Goal: Task Accomplishment & Management: Complete application form

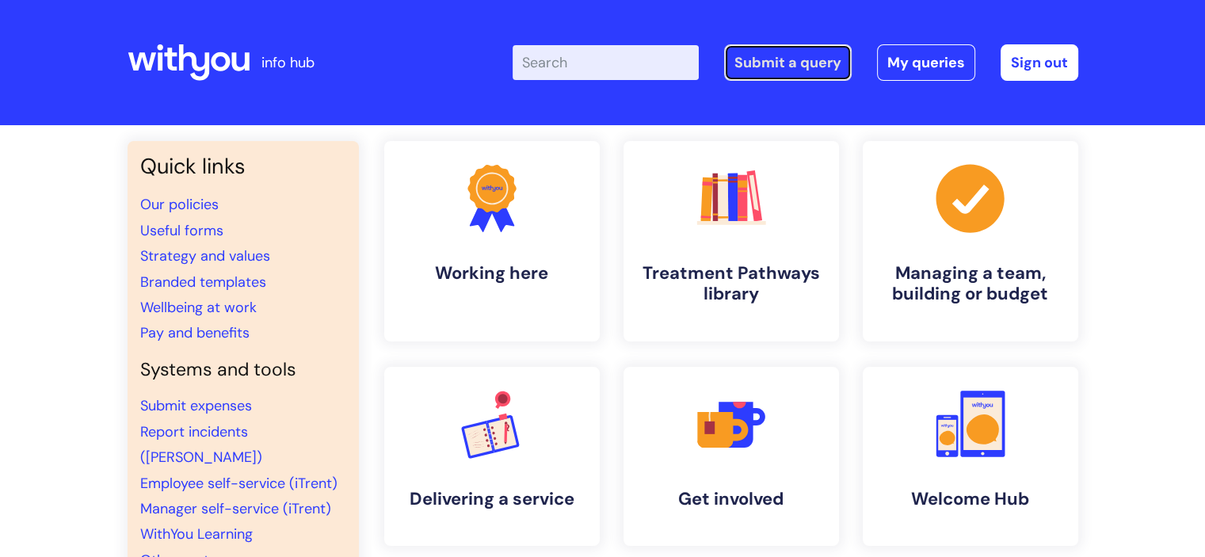
click at [754, 63] on link "Submit a query" at bounding box center [788, 62] width 128 height 36
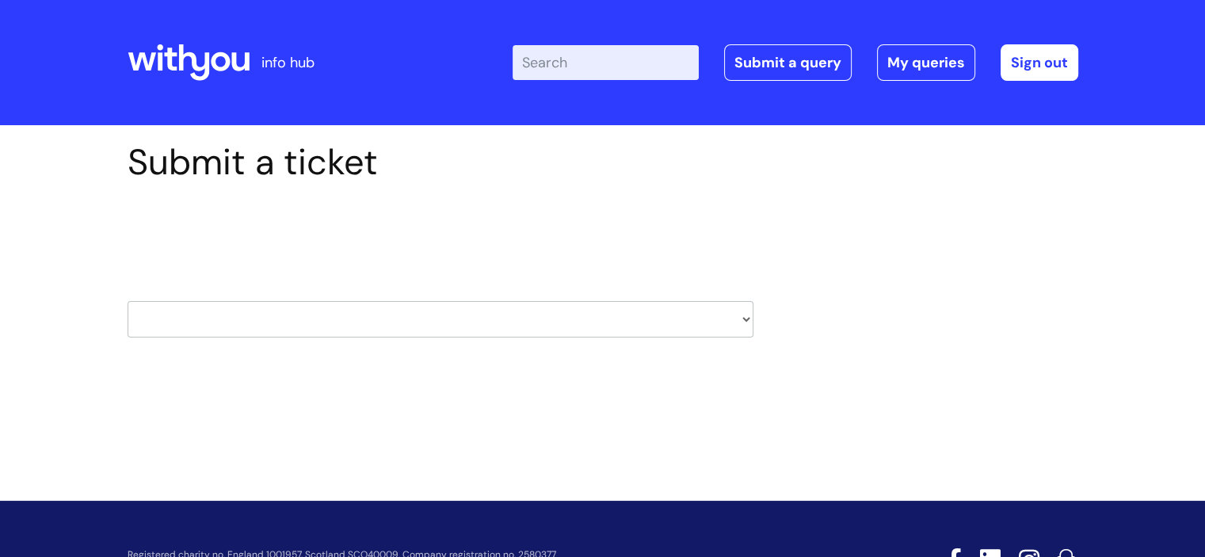
click at [429, 361] on div "Select issue type HR / People IT and Support Clinical Drug Alerts Finance Accou…" at bounding box center [441, 279] width 626 height 165
click at [396, 328] on select "HR / People IT and Support Clinical Drug Alerts Finance Accounts Data Support T…" at bounding box center [441, 319] width 626 height 36
select select "it_and_support"
click at [128, 301] on select "HR / People IT and Support Clinical Drug Alerts Finance Accounts Data Support T…" at bounding box center [441, 319] width 626 height 36
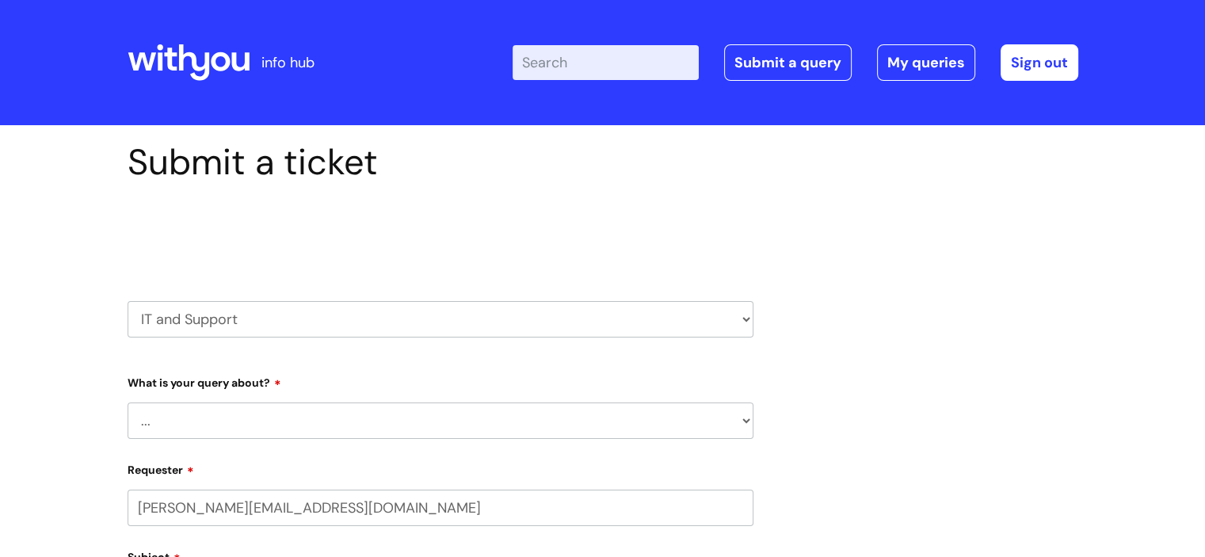
select select "80004157224"
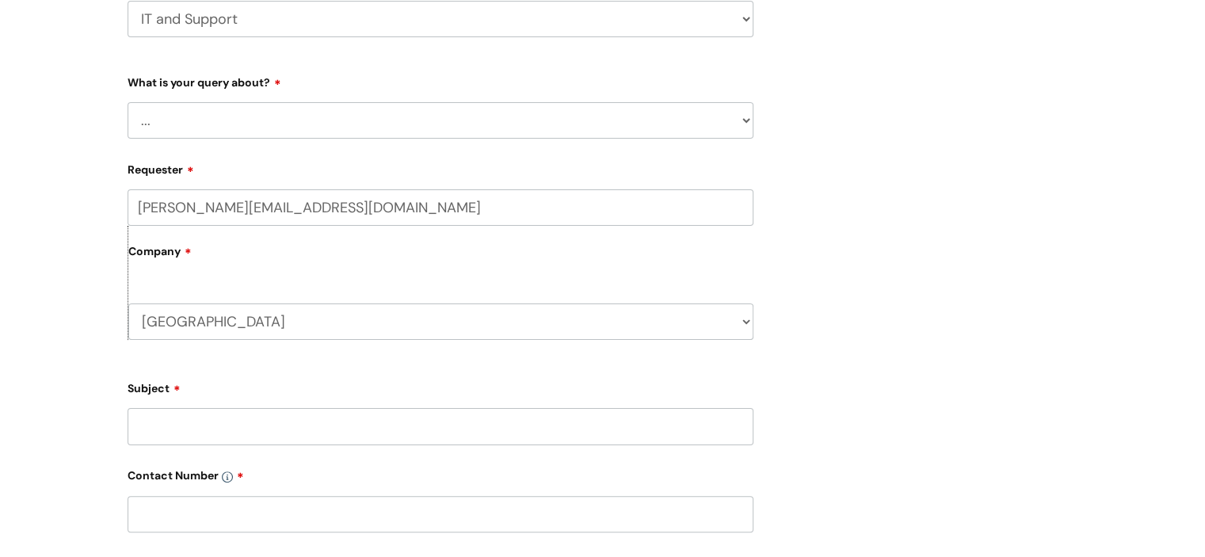
scroll to position [301, 0]
click at [216, 107] on select "... Mobile Phone Reset & MFA Accounts, Starters and Leavers IT Hardware issue I…" at bounding box center [441, 119] width 626 height 36
select select "Something Else"
click at [128, 101] on select "... Mobile Phone Reset & MFA Accounts, Starters and Leavers IT Hardware issue I…" at bounding box center [441, 119] width 626 height 36
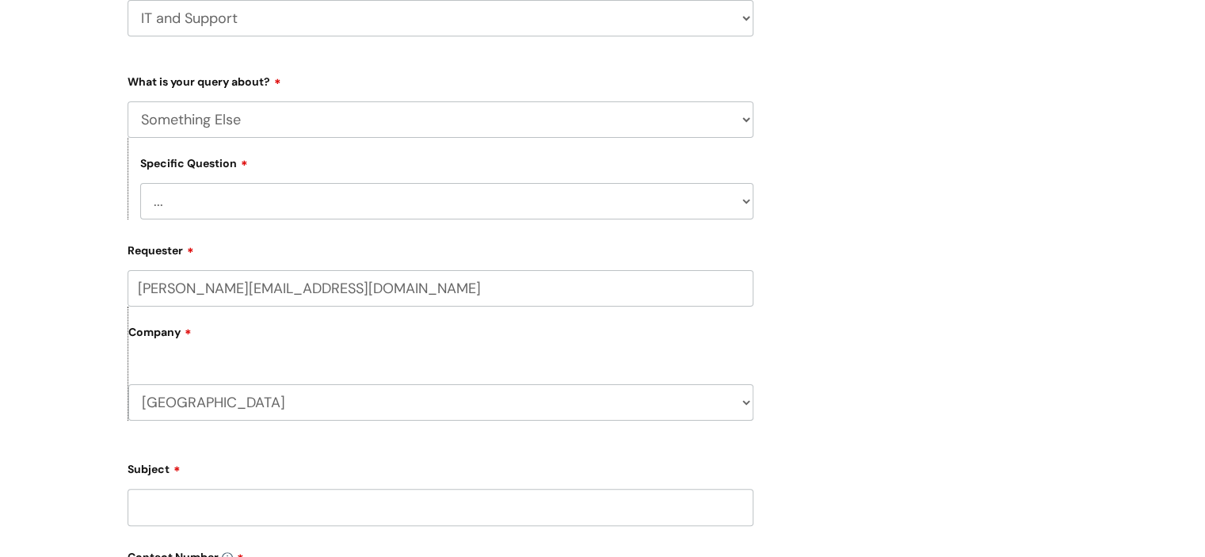
click at [222, 209] on select "... My problem is not listed" at bounding box center [446, 201] width 613 height 36
select select "My problem is not listed"
click at [140, 183] on select "... My problem is not listed" at bounding box center [446, 201] width 613 height 36
click at [95, 273] on div "Submit a ticket Select issue type HR / People IT and Support Clinical Drug Aler…" at bounding box center [602, 427] width 1205 height 1206
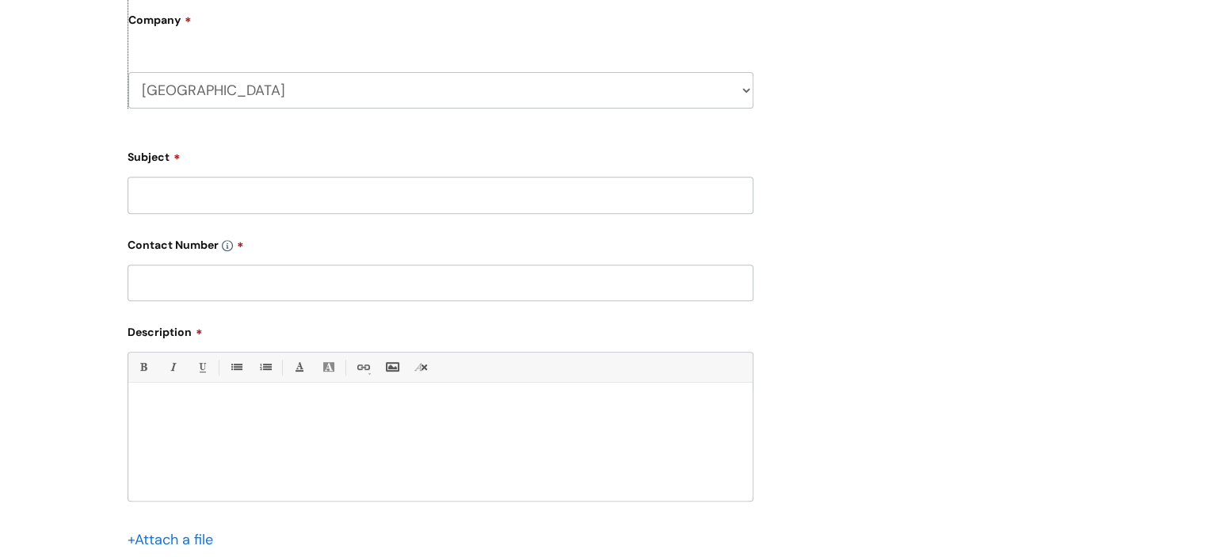
scroll to position [618, 0]
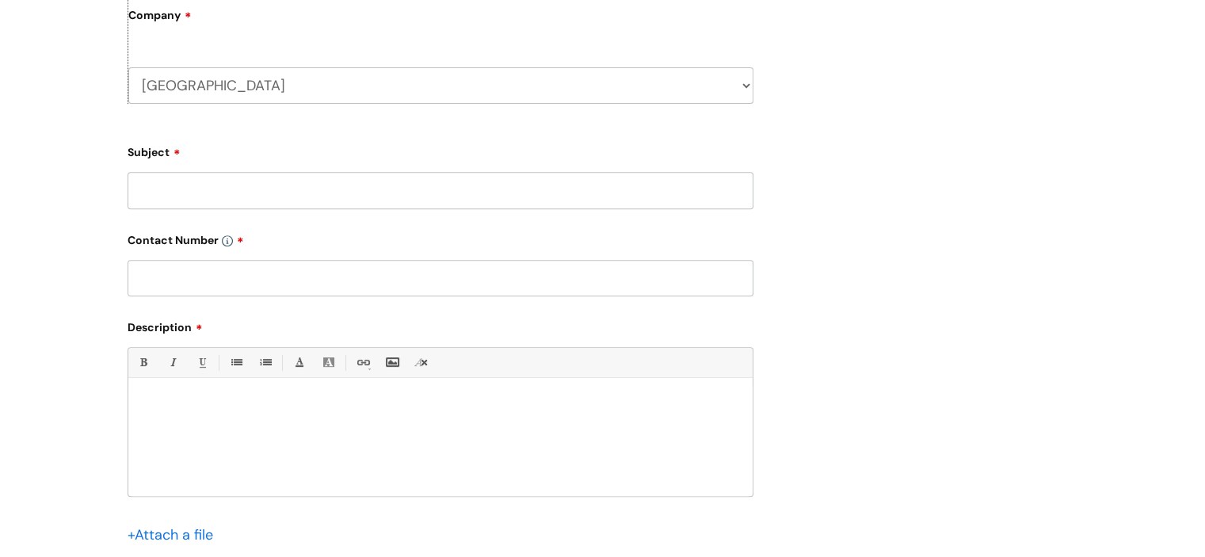
click at [146, 194] on input "Subject" at bounding box center [441, 190] width 626 height 36
type input "E"
type input "Email Group Request"
click at [186, 269] on input "text" at bounding box center [441, 278] width 626 height 36
type input "07970992588"
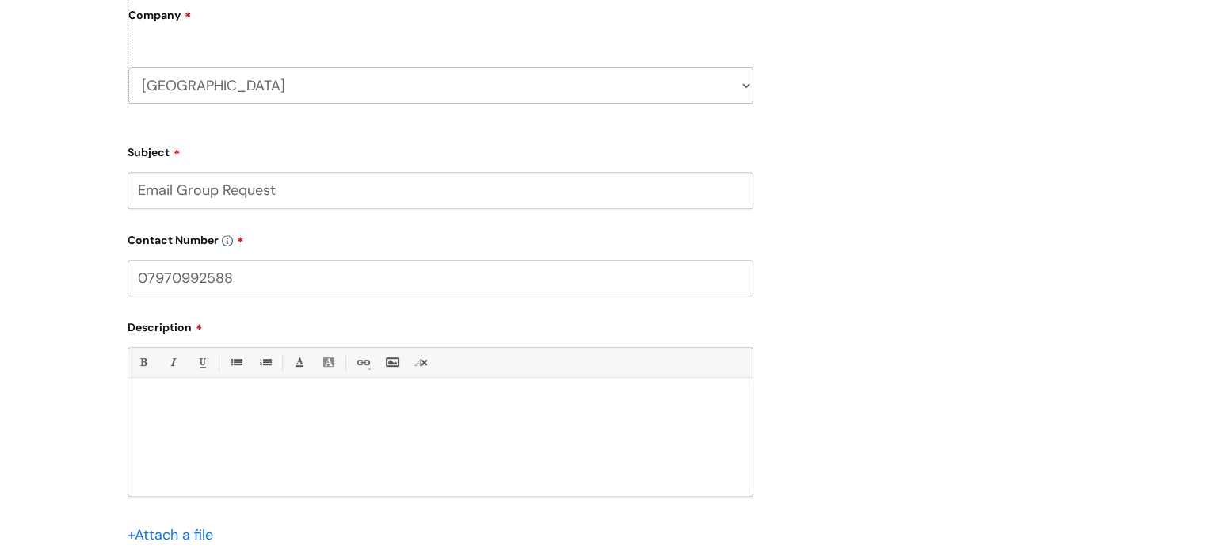
click at [247, 437] on div at bounding box center [440, 441] width 624 height 109
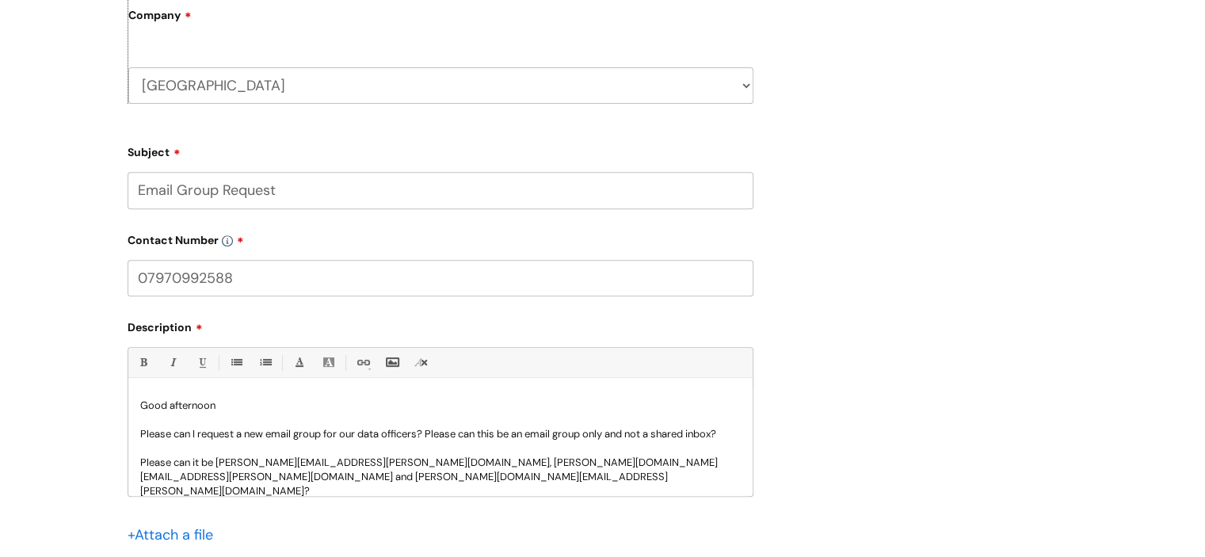
scroll to position [16, 0]
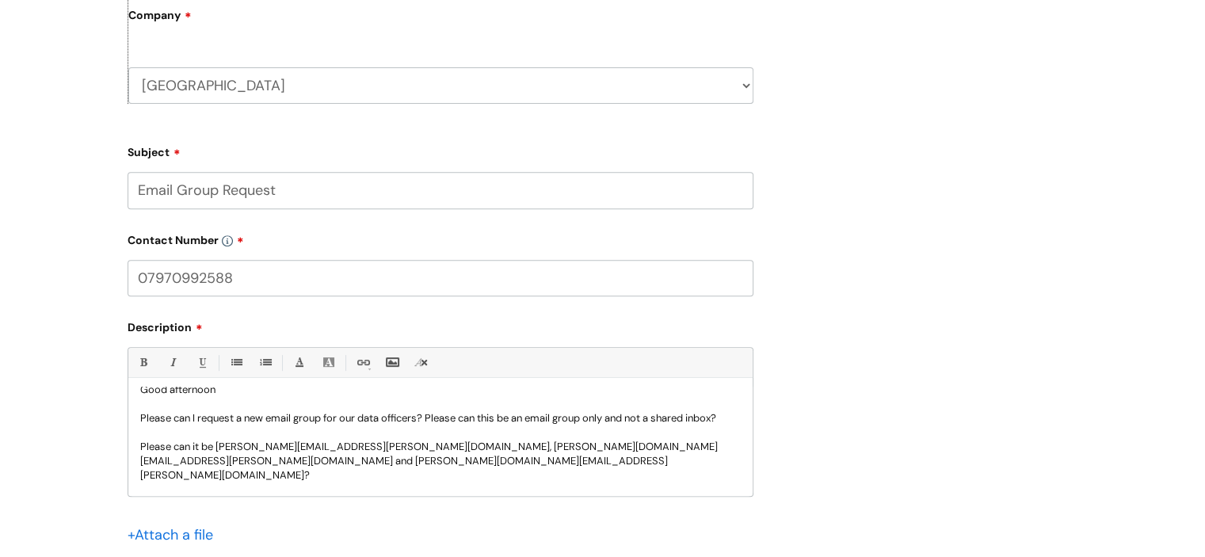
click at [216, 460] on p "Please can it be [PERSON_NAME][EMAIL_ADDRESS][PERSON_NAME][DOMAIN_NAME], [PERSO…" at bounding box center [440, 461] width 601 height 43
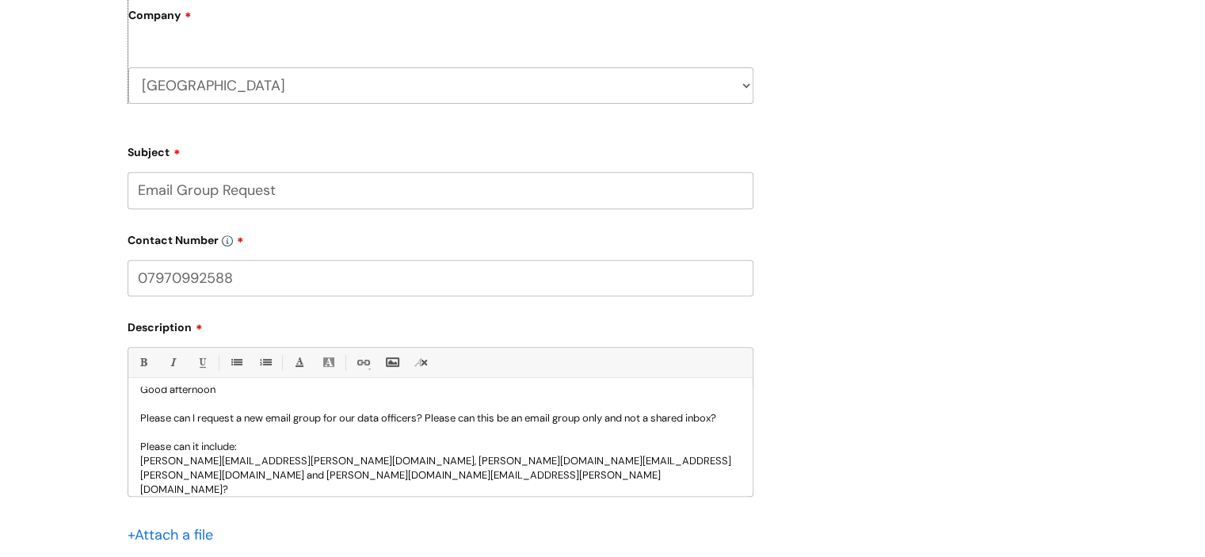
click at [315, 479] on p "[PERSON_NAME][EMAIL_ADDRESS][PERSON_NAME][DOMAIN_NAME], [PERSON_NAME][DOMAIN_NA…" at bounding box center [440, 475] width 601 height 43
click at [323, 490] on p "[PERSON_NAME][EMAIL_ADDRESS][PERSON_NAME][DOMAIN_NAME] and [PERSON_NAME][DOMAIN…" at bounding box center [440, 482] width 601 height 29
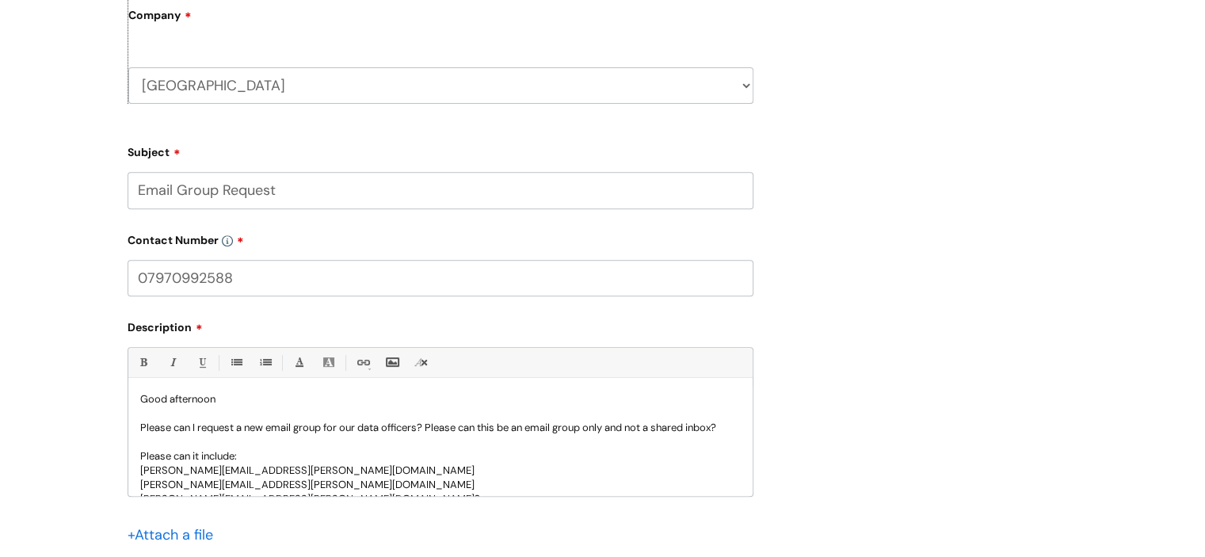
scroll to position [5, 0]
click at [259, 437] on p "Please can I request a new email group for our data officers? Please can this b…" at bounding box center [440, 429] width 601 height 14
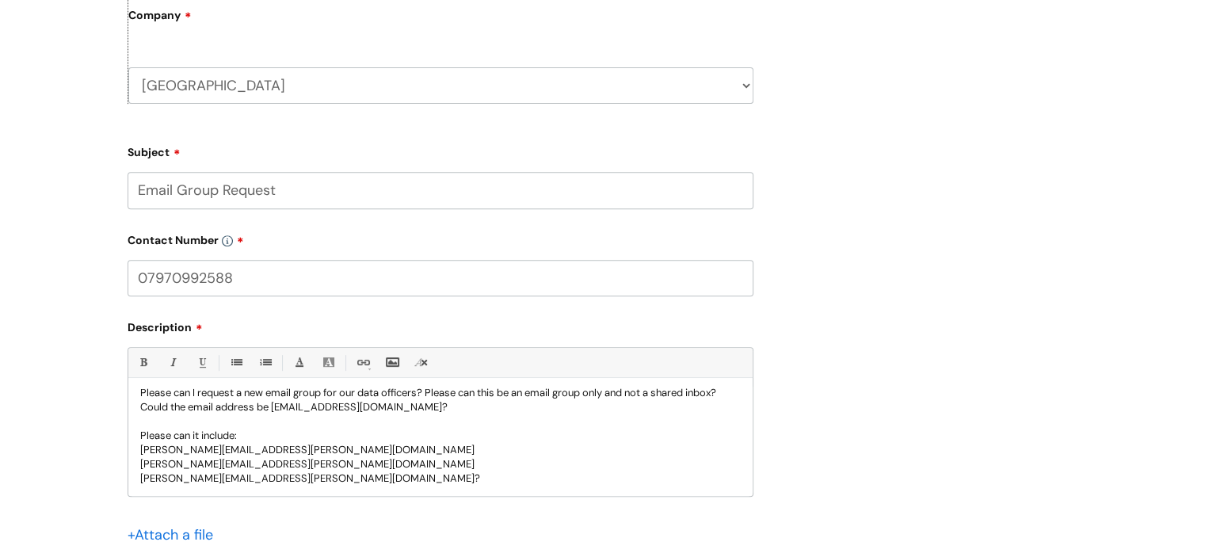
scroll to position [57, 0]
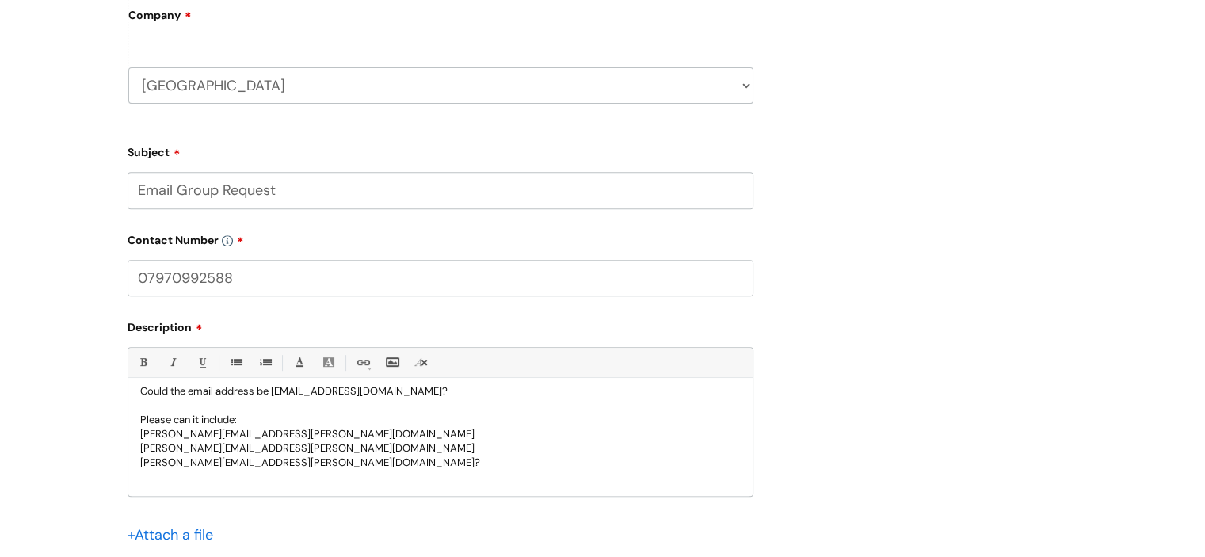
click at [235, 487] on div "Good afternoon Please can I request a new email group for our data officers? Pl…" at bounding box center [440, 441] width 624 height 109
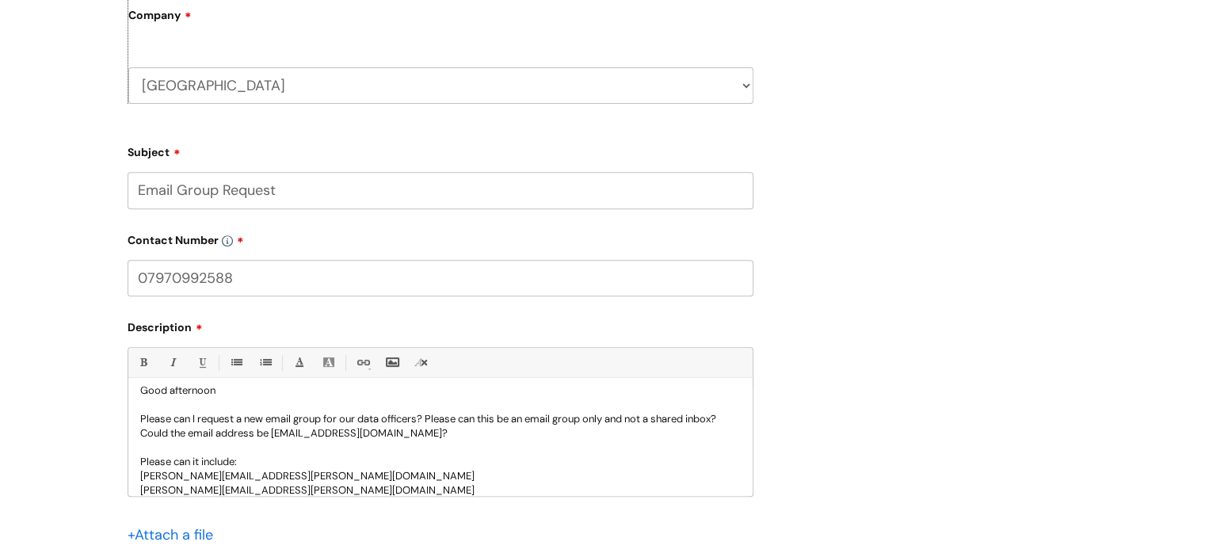
scroll to position [17, 0]
click at [365, 416] on p "Please can I request a new email group for our data officers? Please can this b…" at bounding box center [440, 424] width 601 height 29
click at [396, 418] on p "Please can I request a new email group for our Data officers? Please can this b…" at bounding box center [440, 424] width 601 height 29
click at [390, 417] on p "Please can I request a new email group for our Data officers? Please can this b…" at bounding box center [440, 424] width 601 height 29
click at [513, 427] on p "Please can I request a new email group for our Data Officers? Please can this b…" at bounding box center [440, 424] width 601 height 29
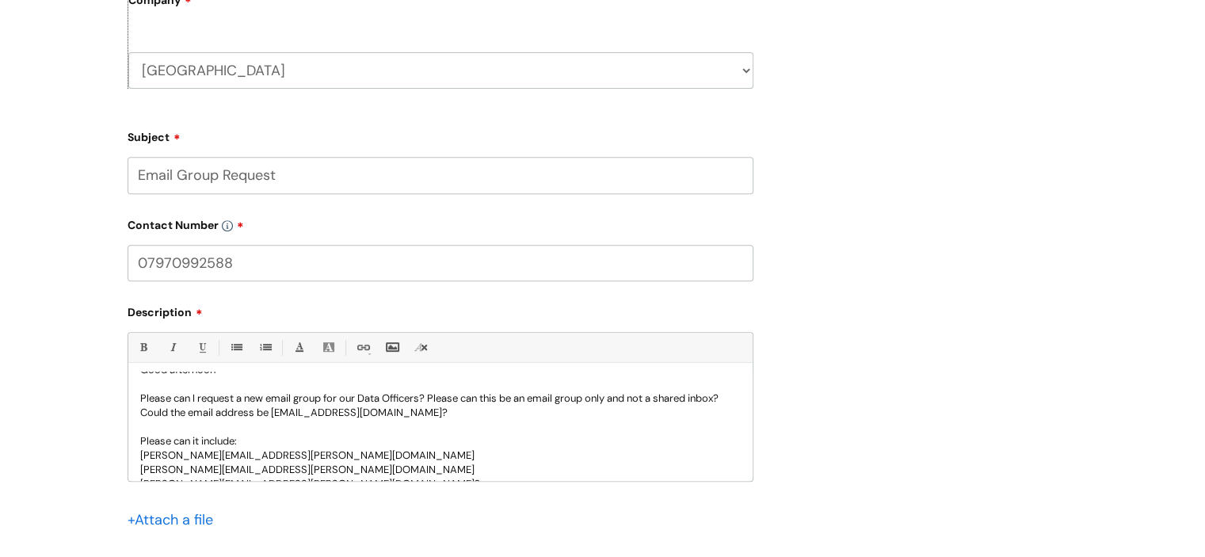
scroll to position [0, 0]
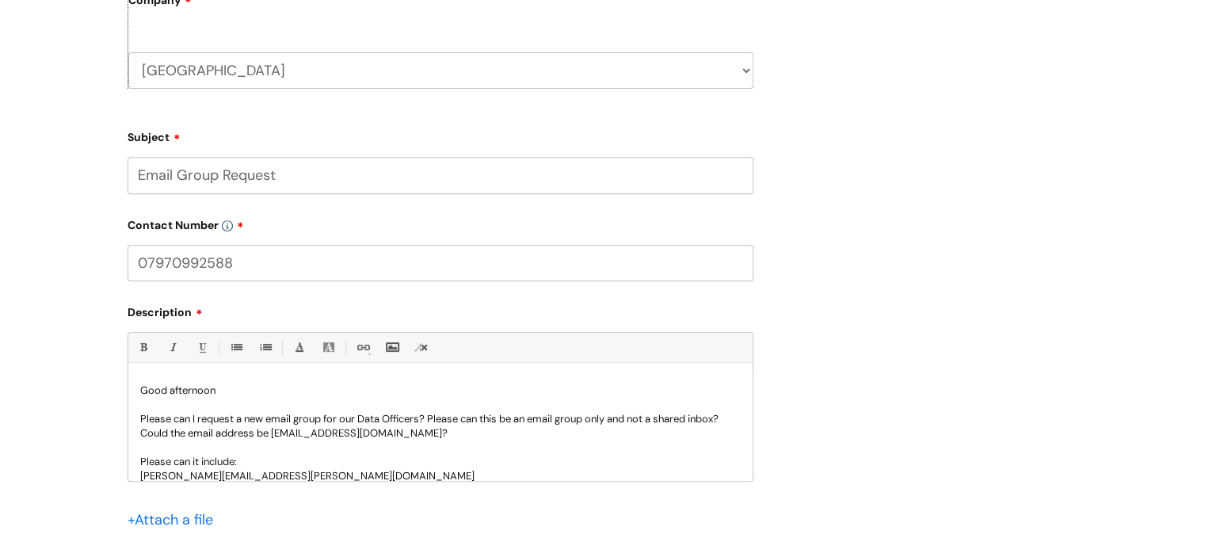
click at [307, 389] on p "Good afternoon" at bounding box center [440, 391] width 601 height 14
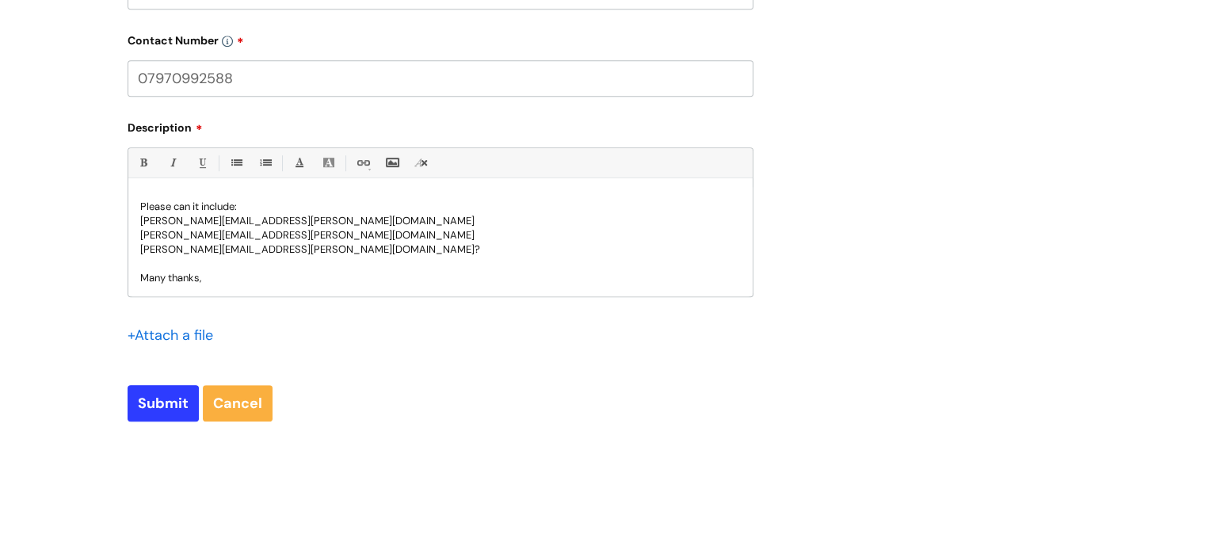
scroll to position [818, 0]
click at [167, 399] on input "Submit" at bounding box center [163, 403] width 71 height 36
type input "Please Wait..."
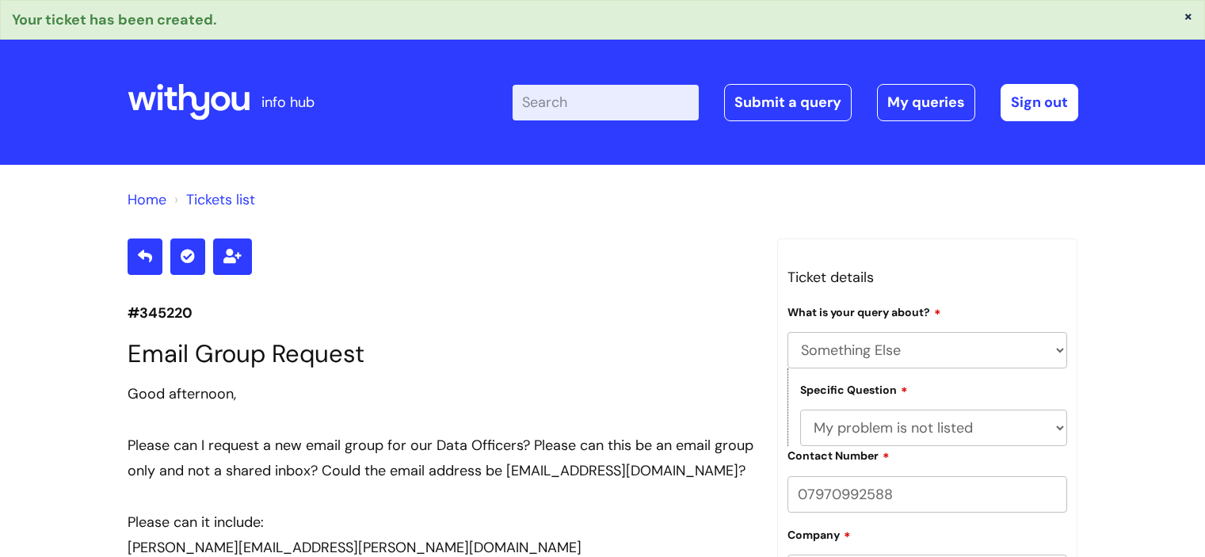
select select "Something Else"
select select "My problem is not listed"
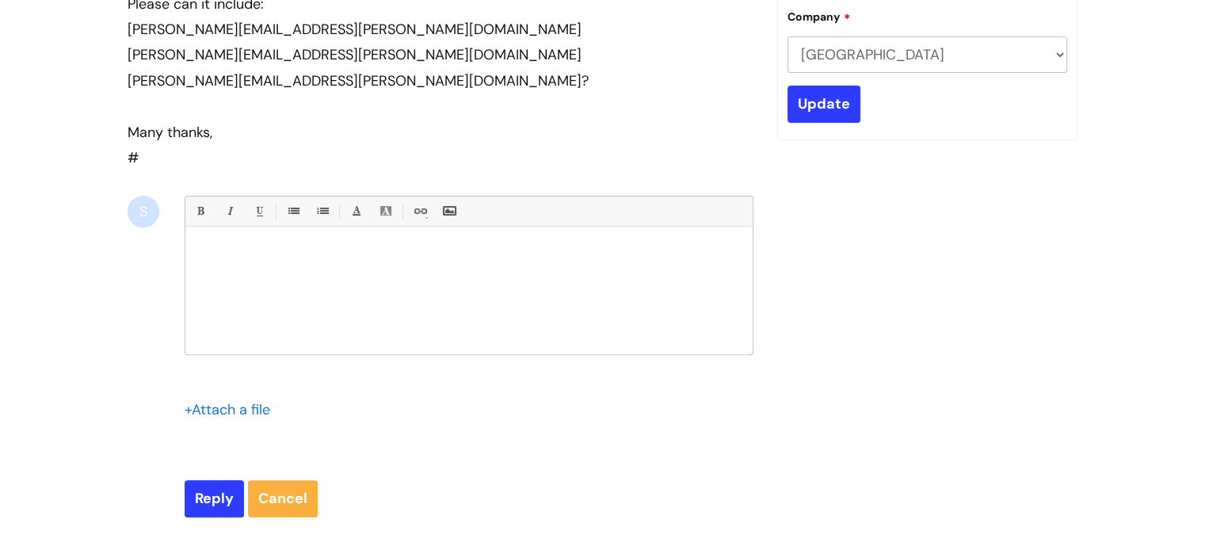
scroll to position [518, 0]
